Goal: Information Seeking & Learning: Learn about a topic

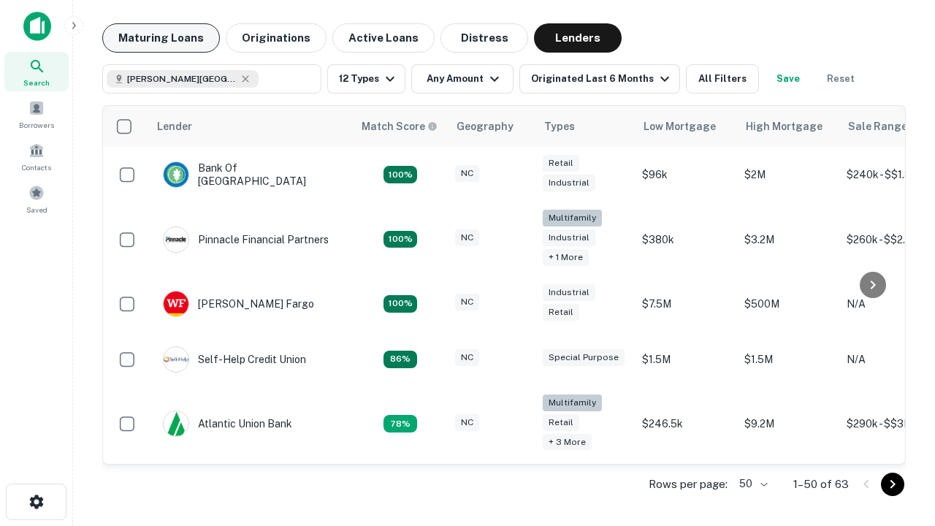
click at [161, 38] on button "Maturing Loans" at bounding box center [161, 37] width 118 height 29
